Goal: Transaction & Acquisition: Purchase product/service

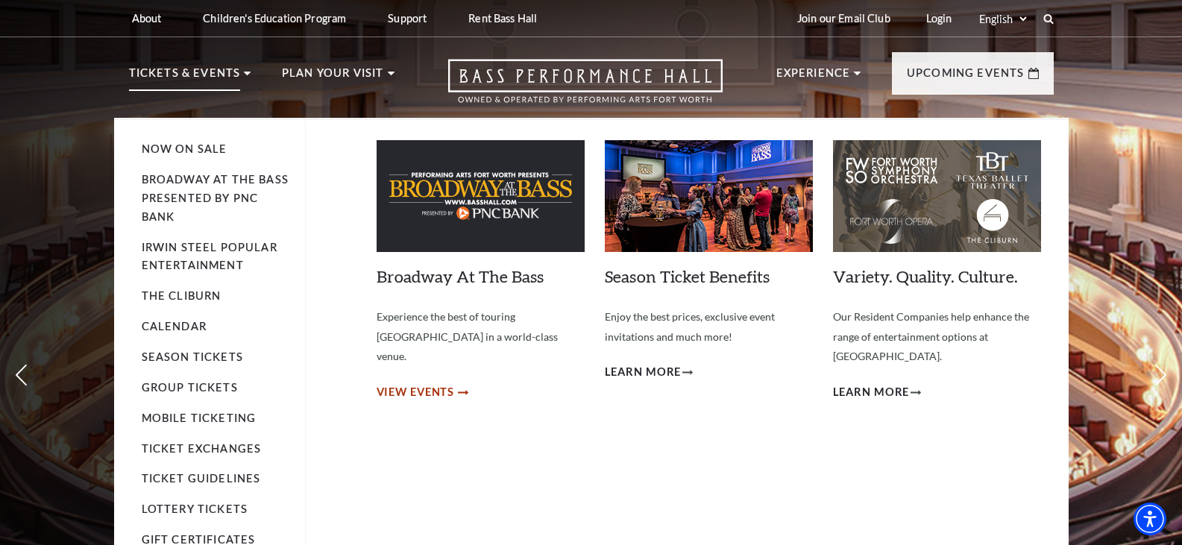
click at [449, 383] on span "View Events" at bounding box center [416, 392] width 78 height 19
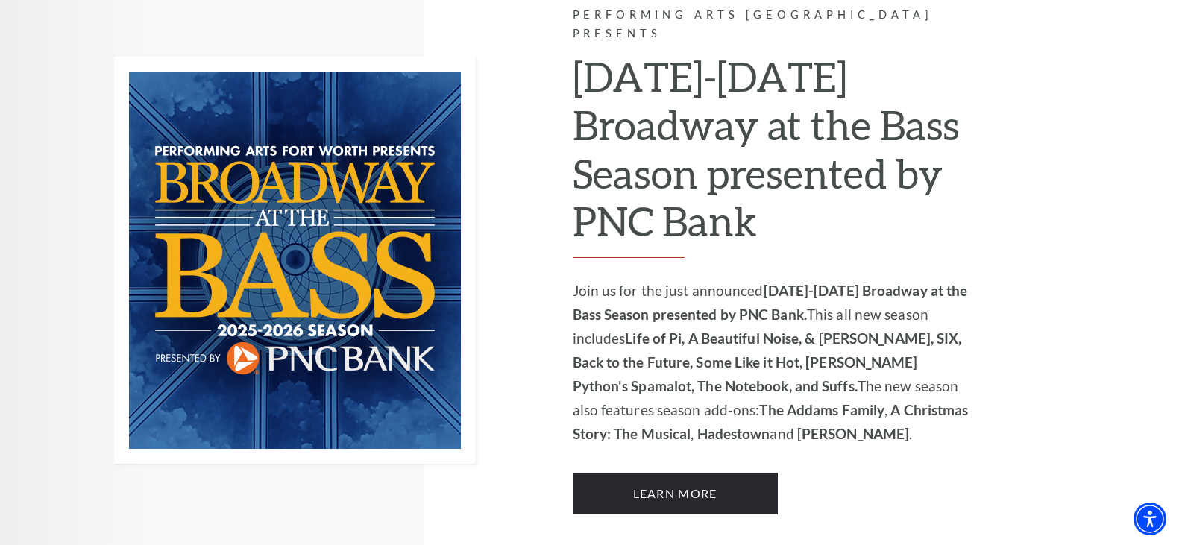
scroll to position [975, 0]
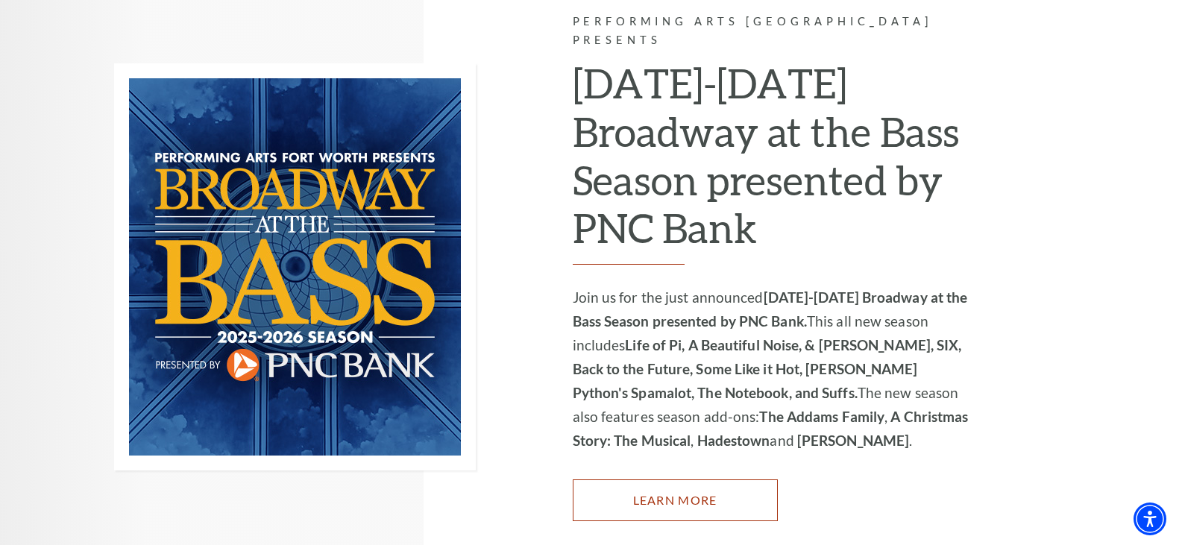
click at [705, 488] on link "Learn More" at bounding box center [675, 500] width 205 height 42
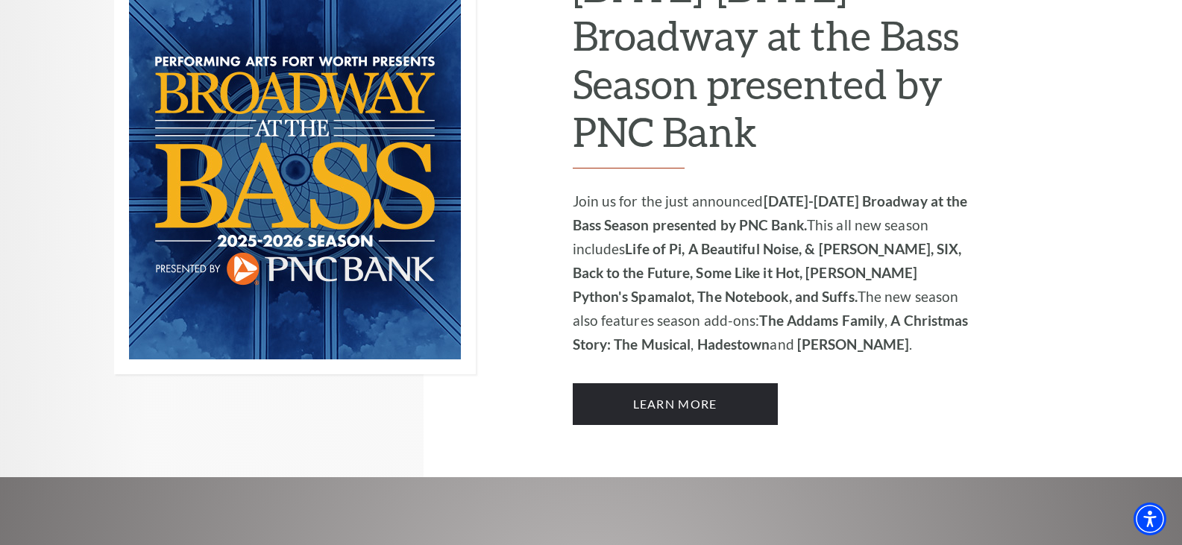
scroll to position [1142, 0]
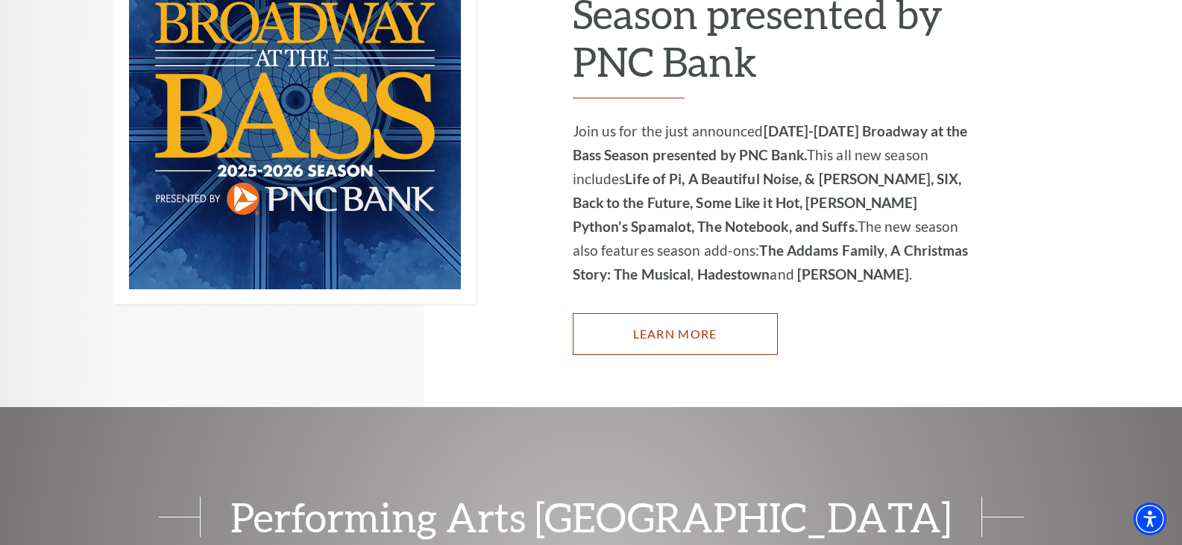
click at [682, 321] on link "Learn More" at bounding box center [675, 334] width 205 height 42
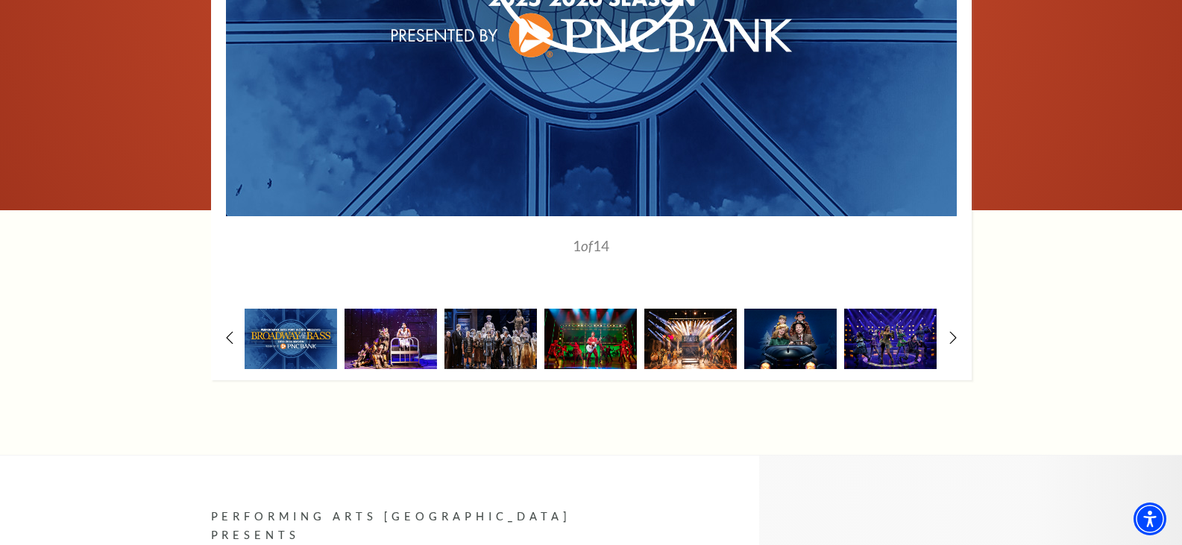
scroll to position [1388, 0]
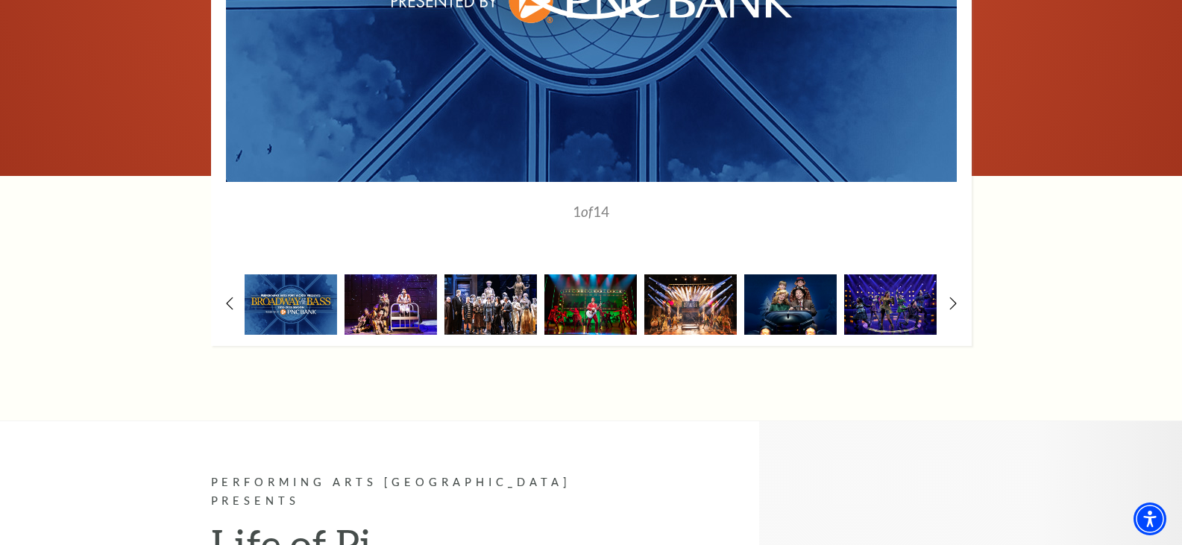
click at [520, 276] on img at bounding box center [490, 304] width 92 height 60
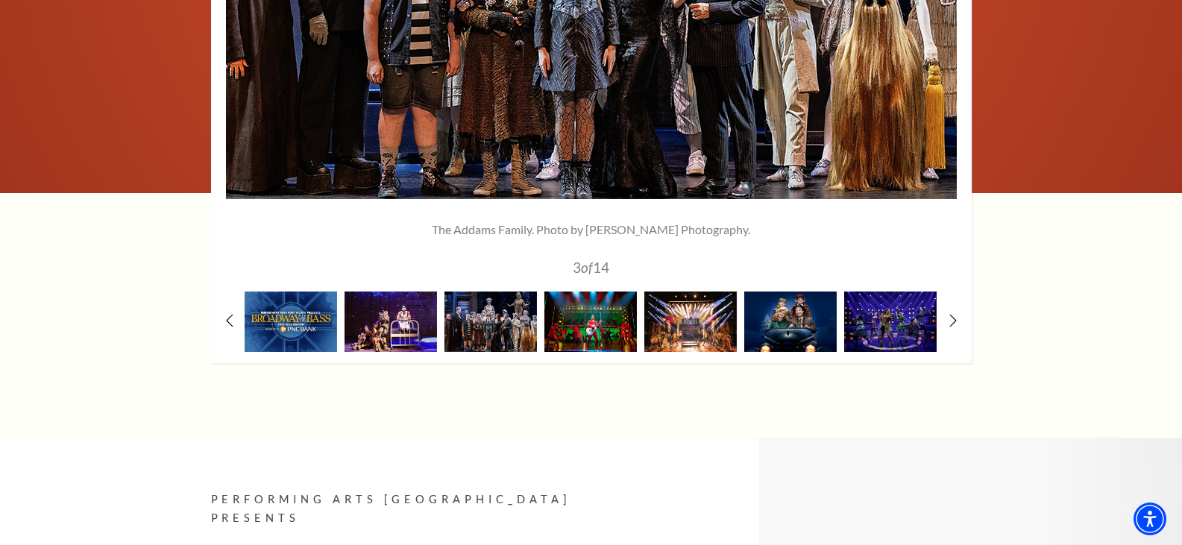
scroll to position [1456, 0]
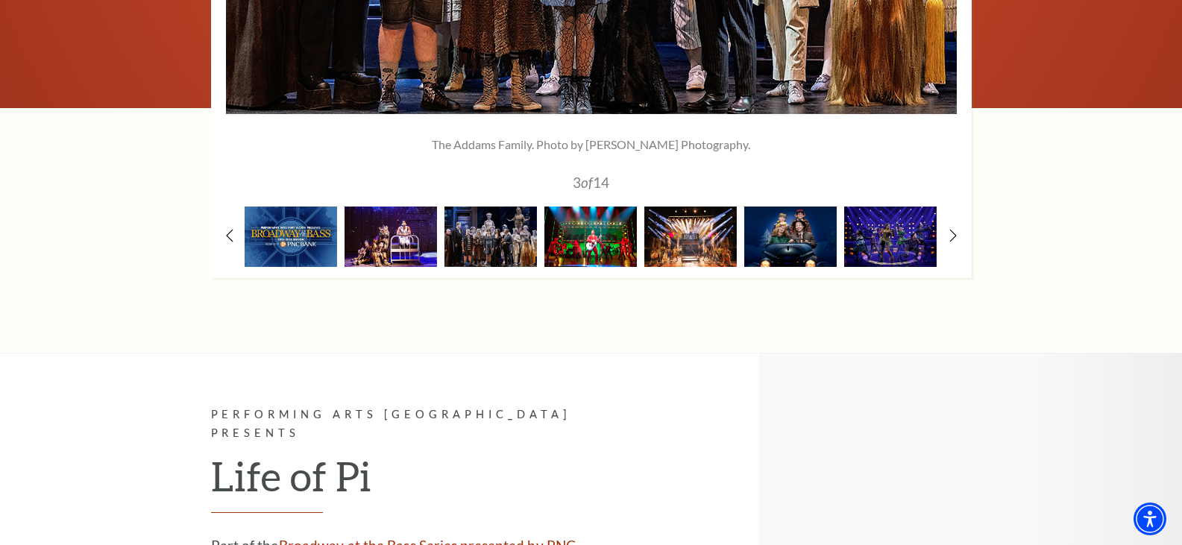
click at [595, 221] on img at bounding box center [590, 237] width 92 height 60
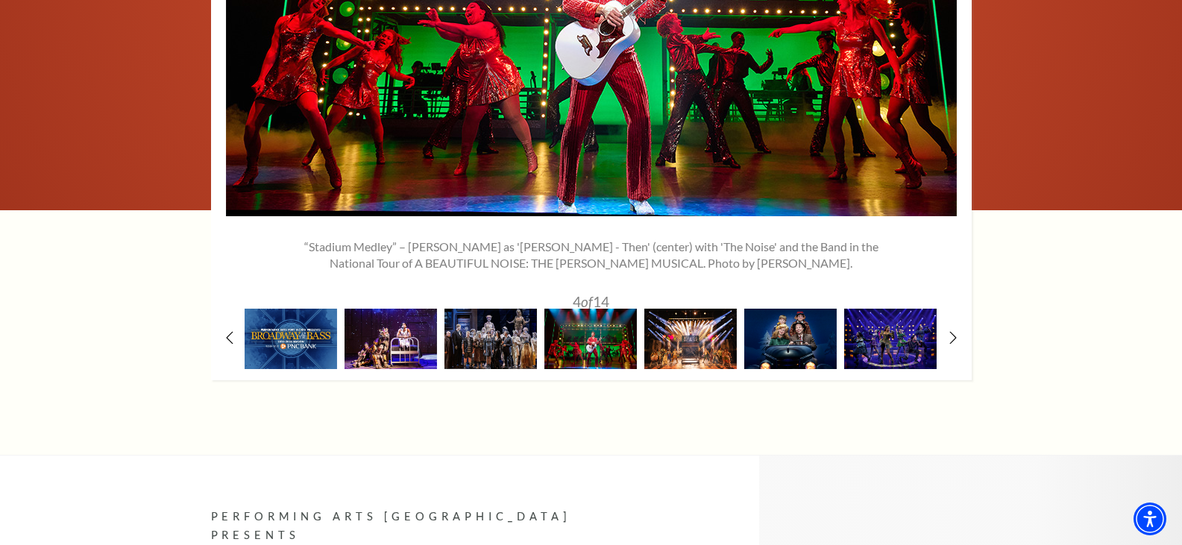
scroll to position [1371, 0]
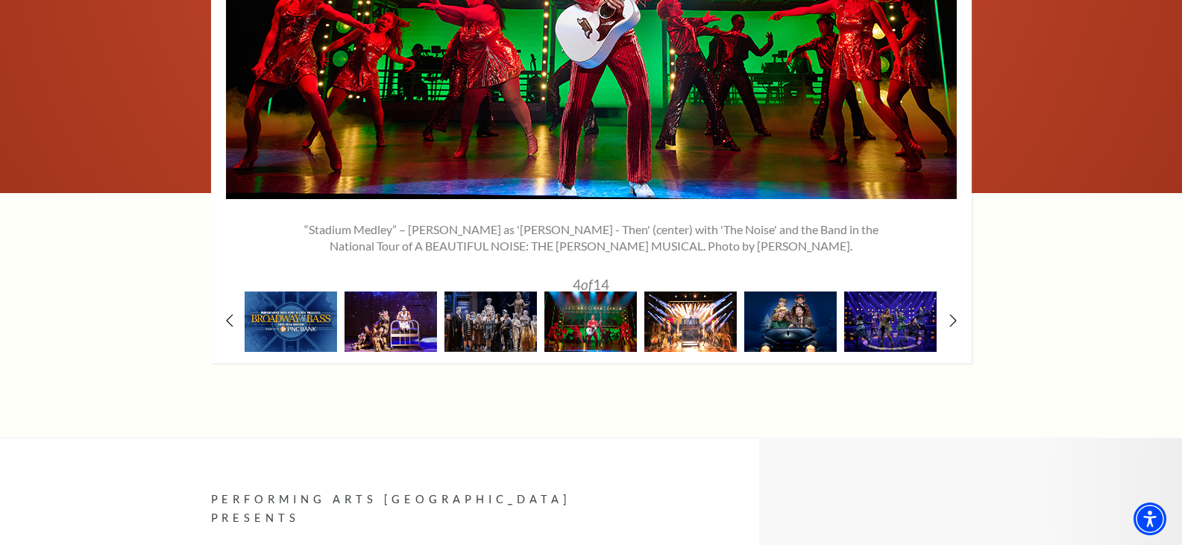
click at [690, 307] on img at bounding box center [690, 322] width 92 height 60
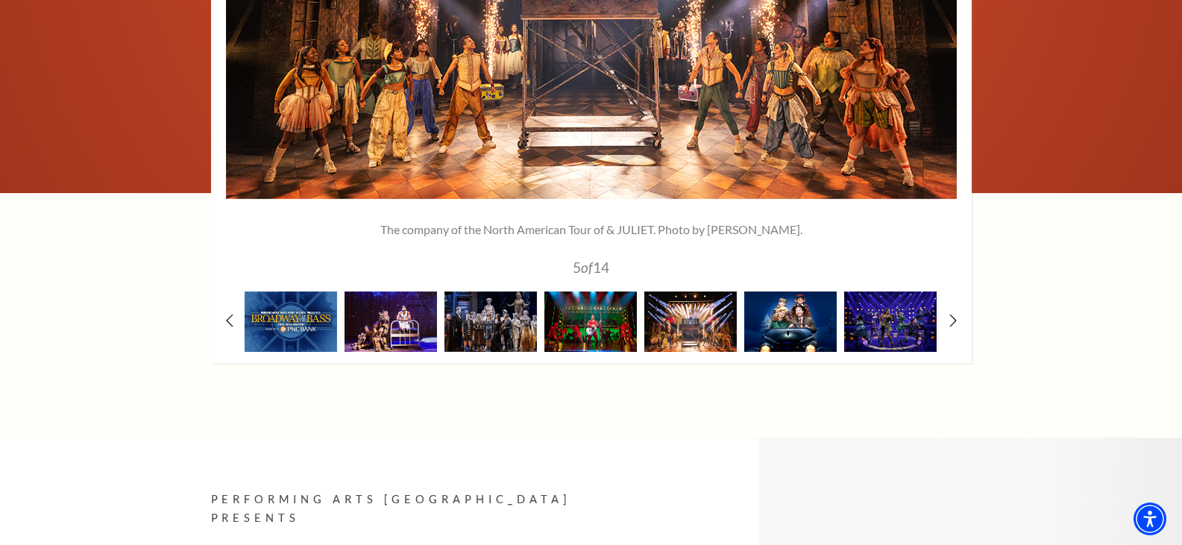
click at [792, 304] on img at bounding box center [790, 322] width 92 height 60
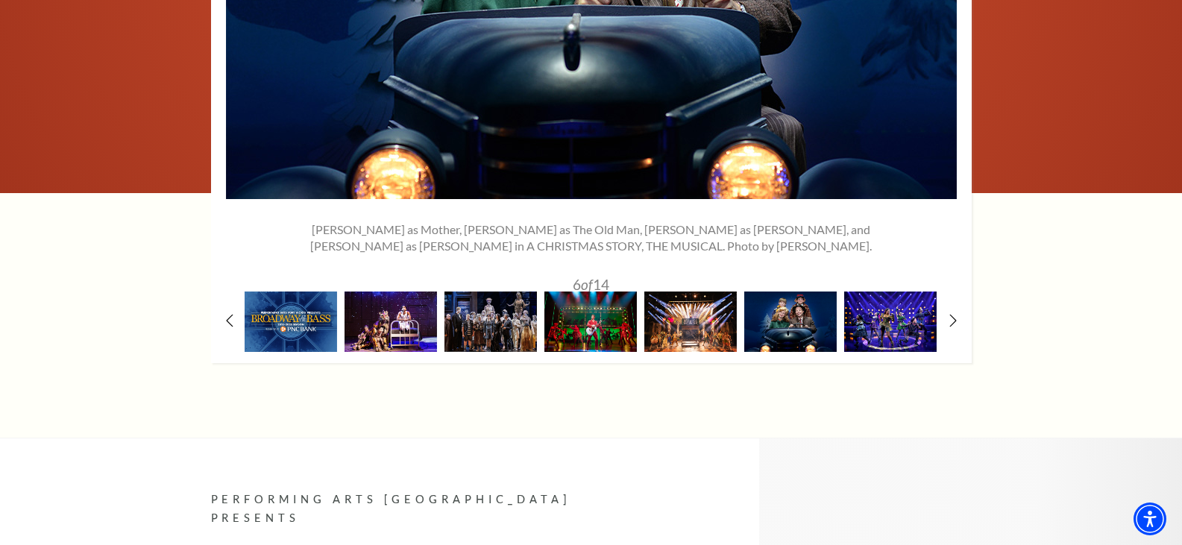
click at [897, 324] on img at bounding box center [890, 322] width 92 height 60
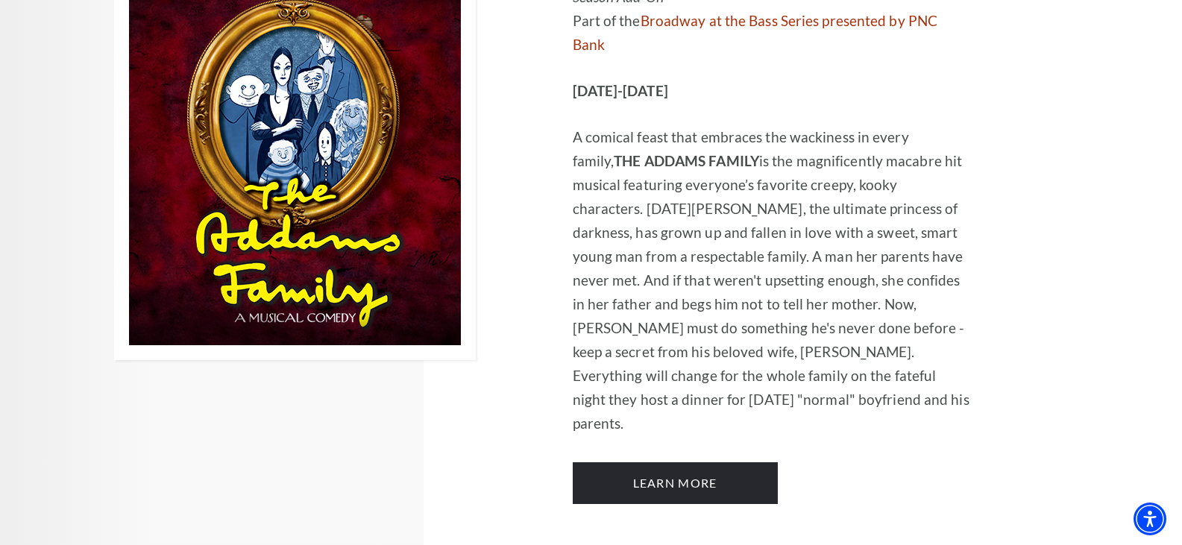
scroll to position [2963, 0]
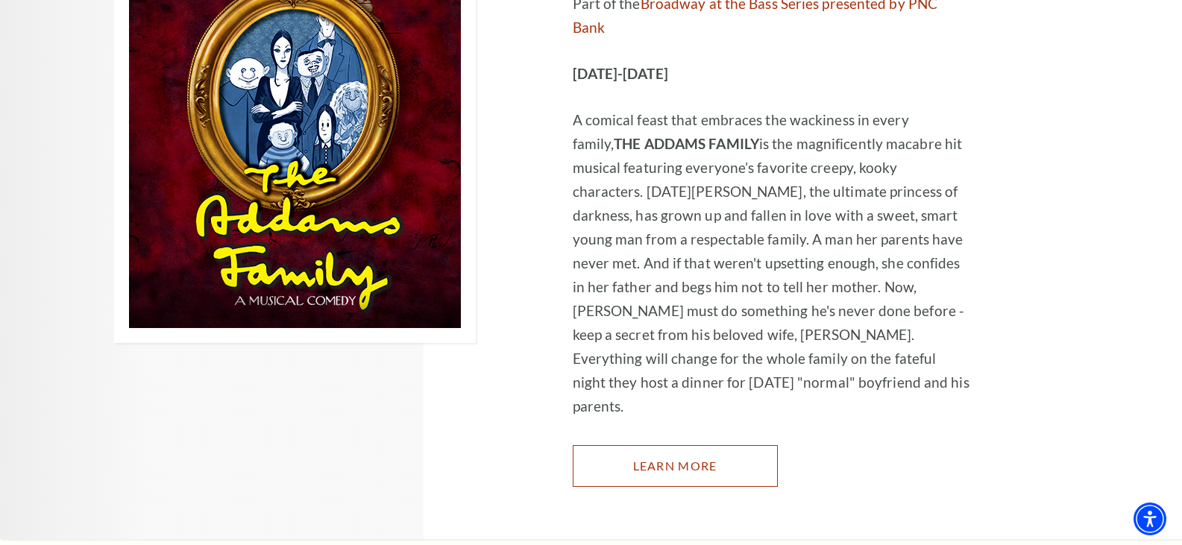
click at [712, 445] on link "Learn More" at bounding box center [675, 466] width 205 height 42
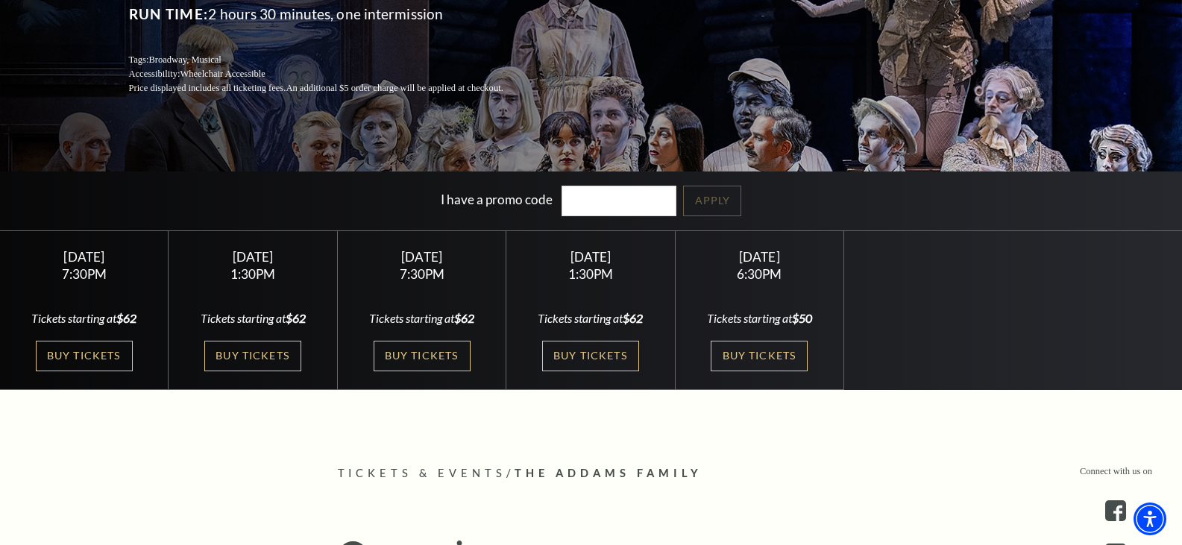
scroll to position [273, 0]
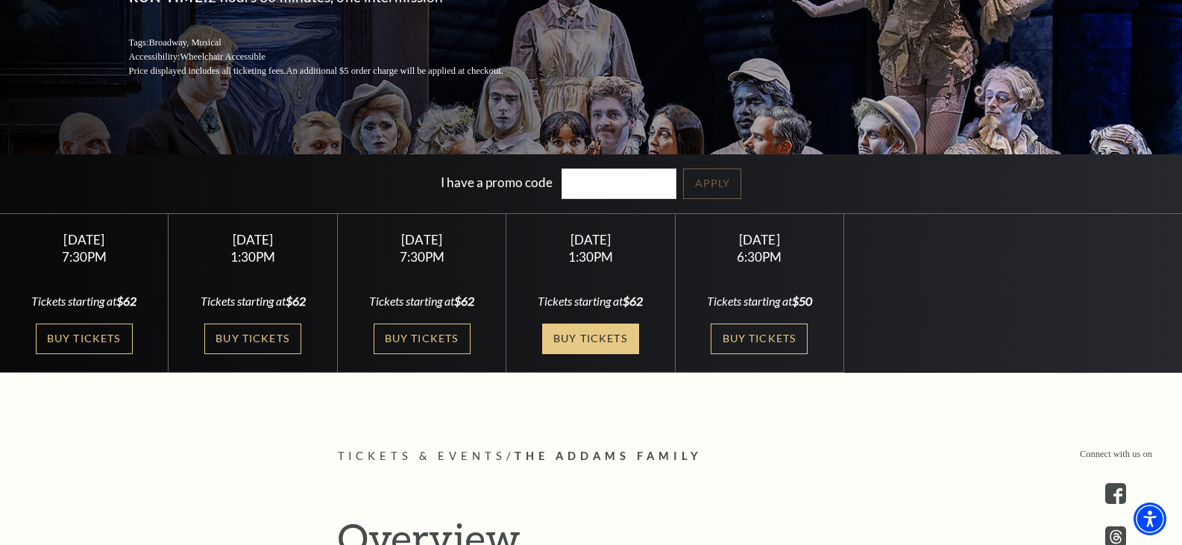
click at [594, 339] on link "Buy Tickets" at bounding box center [590, 339] width 97 height 31
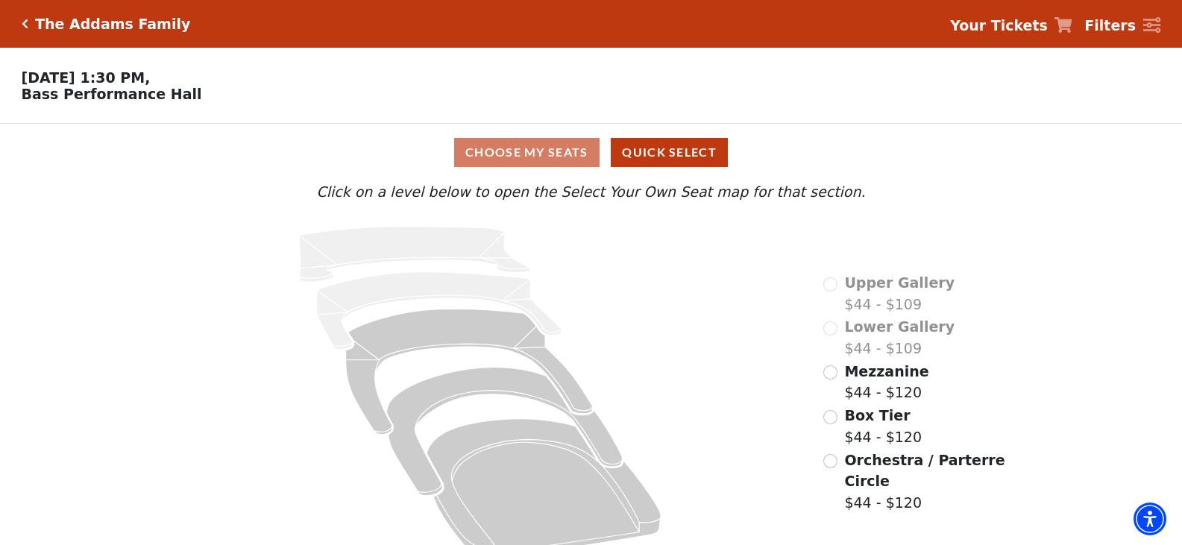
scroll to position [31, 0]
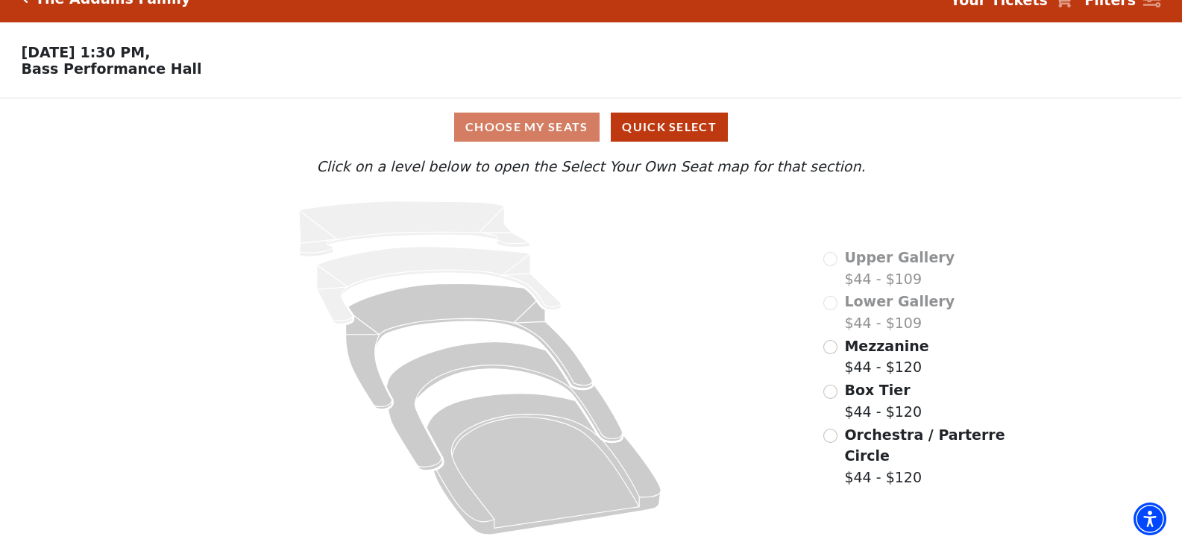
click at [524, 132] on div "Choose My Seats Quick Select" at bounding box center [591, 127] width 887 height 29
click at [531, 128] on div "Choose My Seats Quick Select" at bounding box center [591, 127] width 887 height 29
click at [553, 130] on div "Choose My Seats Quick Select" at bounding box center [591, 127] width 887 height 29
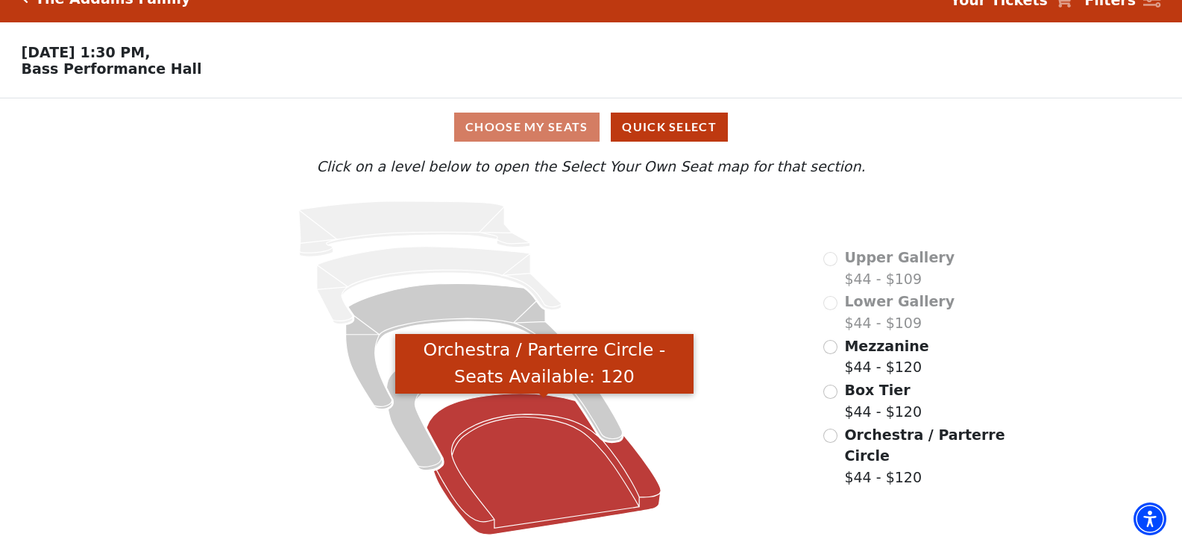
click at [558, 491] on icon "Orchestra / Parterre Circle - Seats Available: 120" at bounding box center [544, 465] width 234 height 142
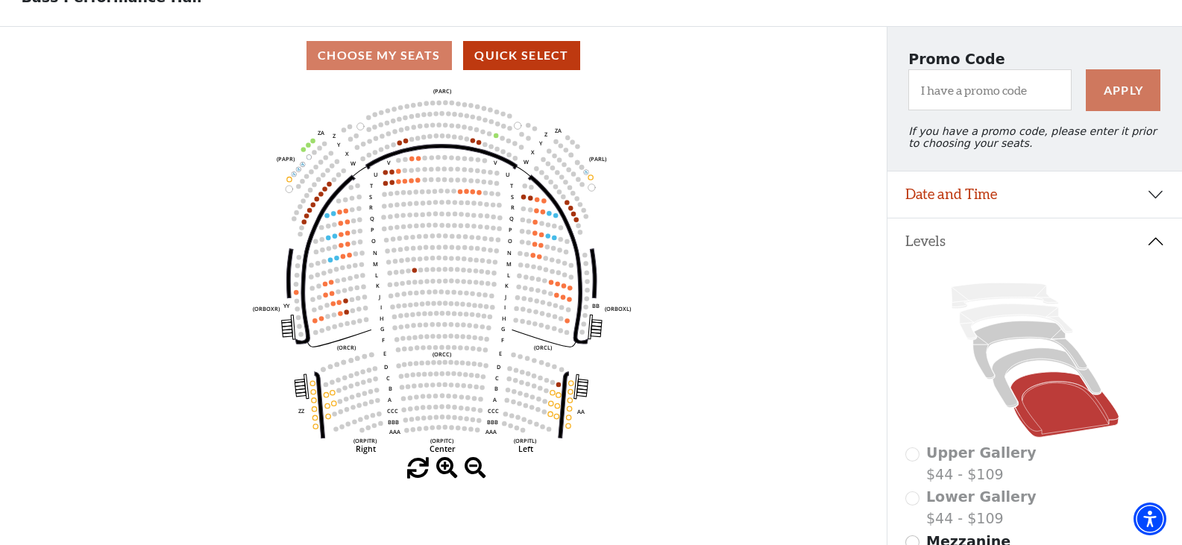
scroll to position [116, 0]
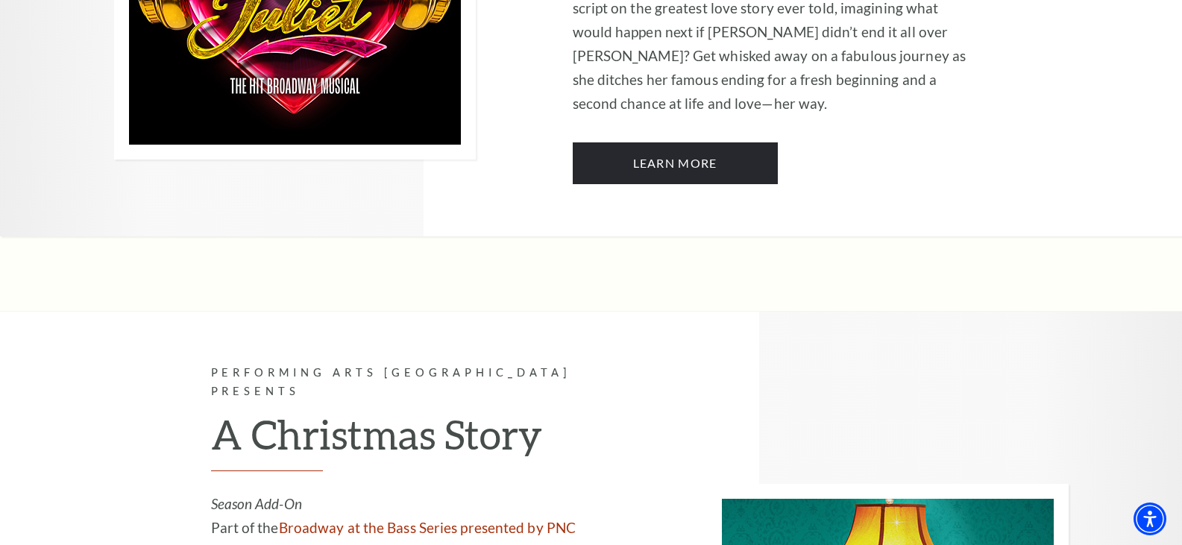
scroll to position [4814, 0]
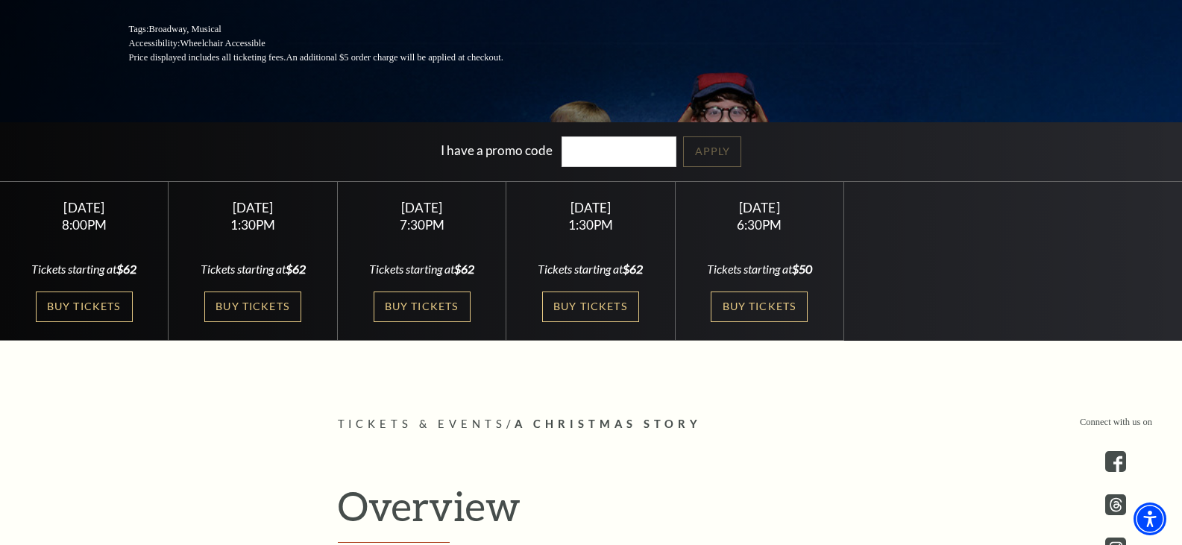
scroll to position [313, 0]
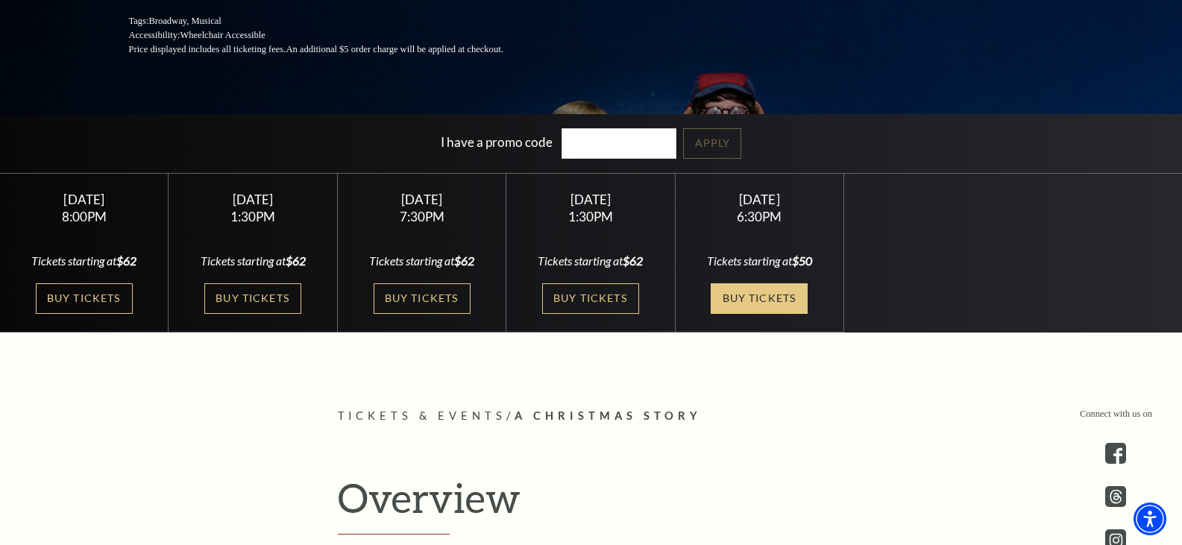
click at [782, 298] on link "Buy Tickets" at bounding box center [759, 298] width 97 height 31
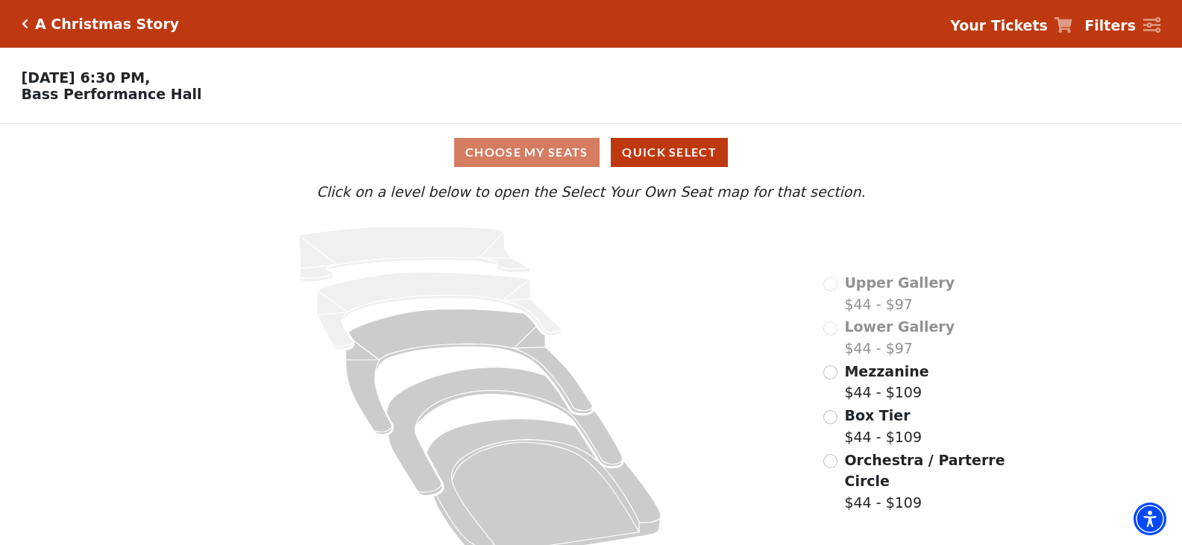
scroll to position [31, 0]
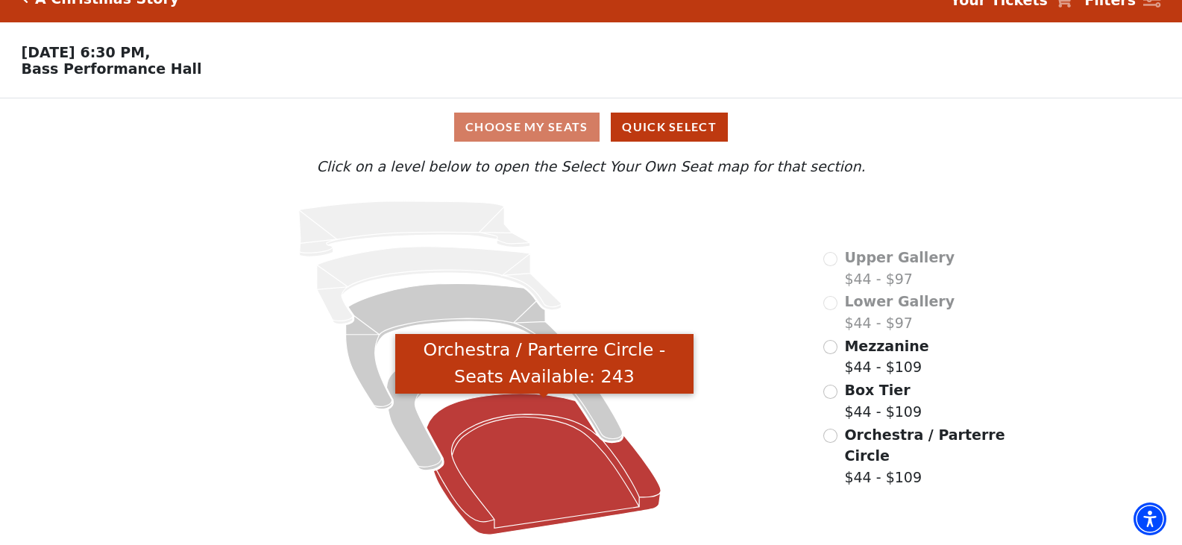
click at [563, 489] on icon "Orchestra / Parterre Circle - Seats Available: 243" at bounding box center [544, 465] width 234 height 142
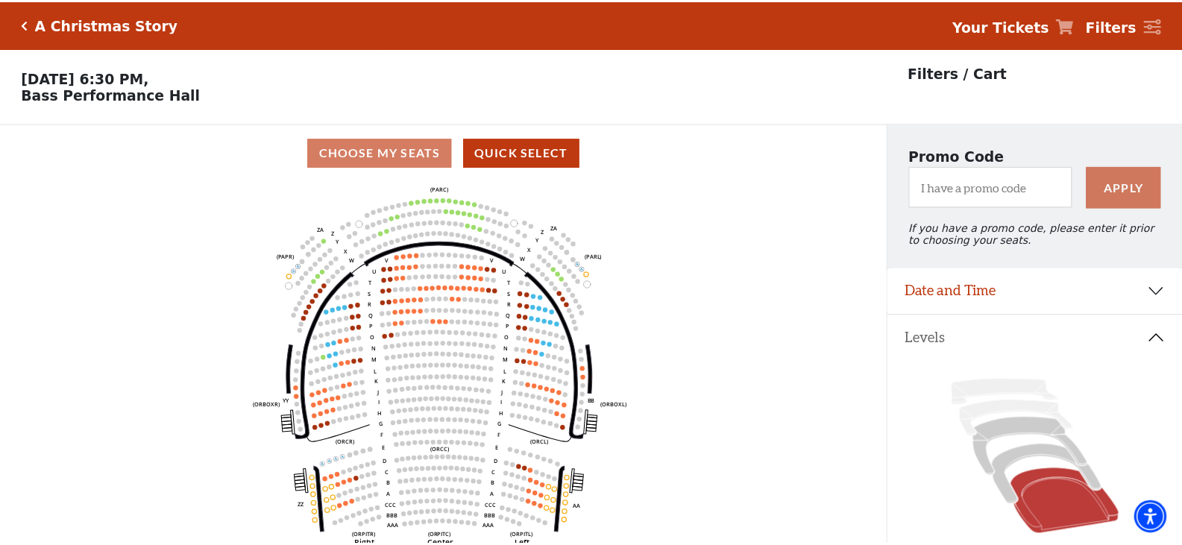
scroll to position [69, 0]
